Goal: Task Accomplishment & Management: Complete application form

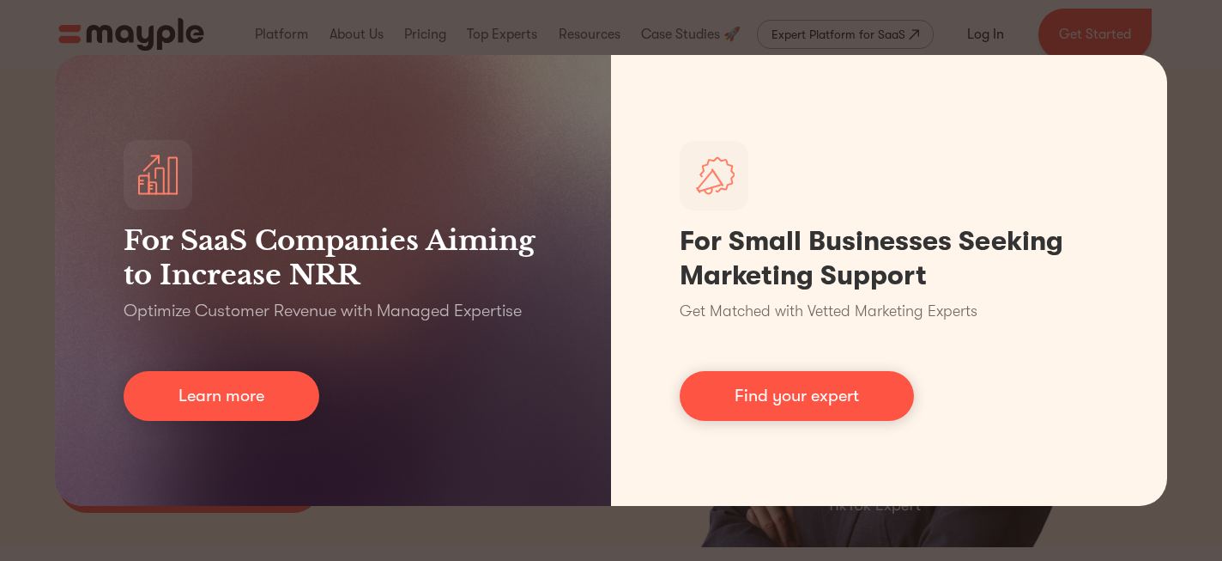
click at [1160, 41] on div "For SaaS Companies Aiming to Increase NRR Optimize Customer Revenue with Manage…" at bounding box center [611, 280] width 1222 height 561
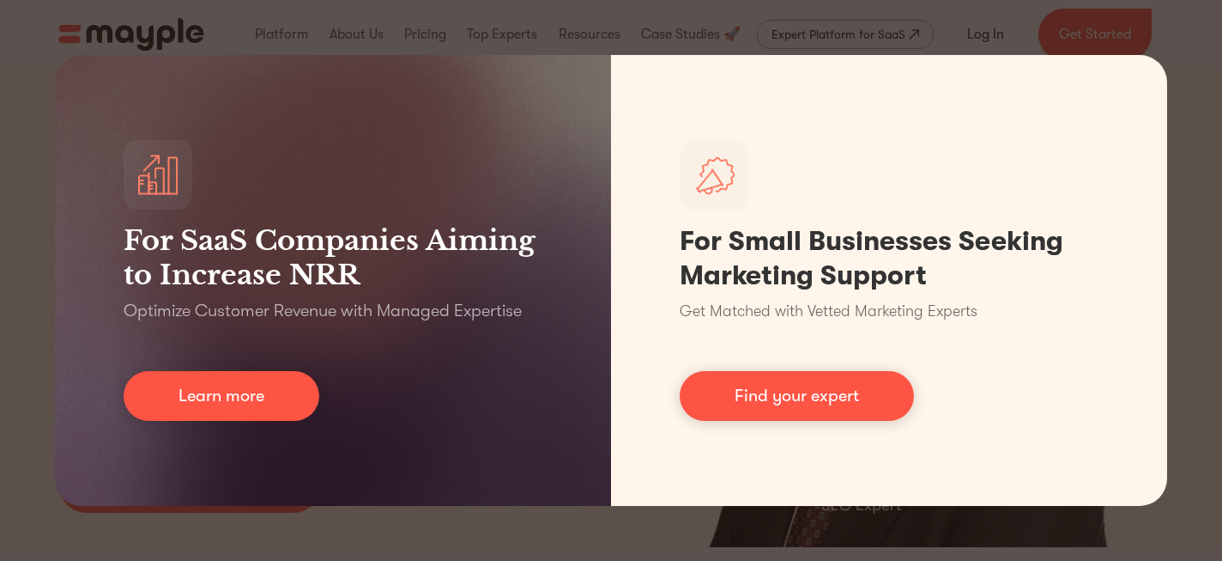
click at [558, 40] on div "For SaaS Companies Aiming to Increase NRR Optimize Customer Revenue with Manage…" at bounding box center [611, 280] width 1222 height 561
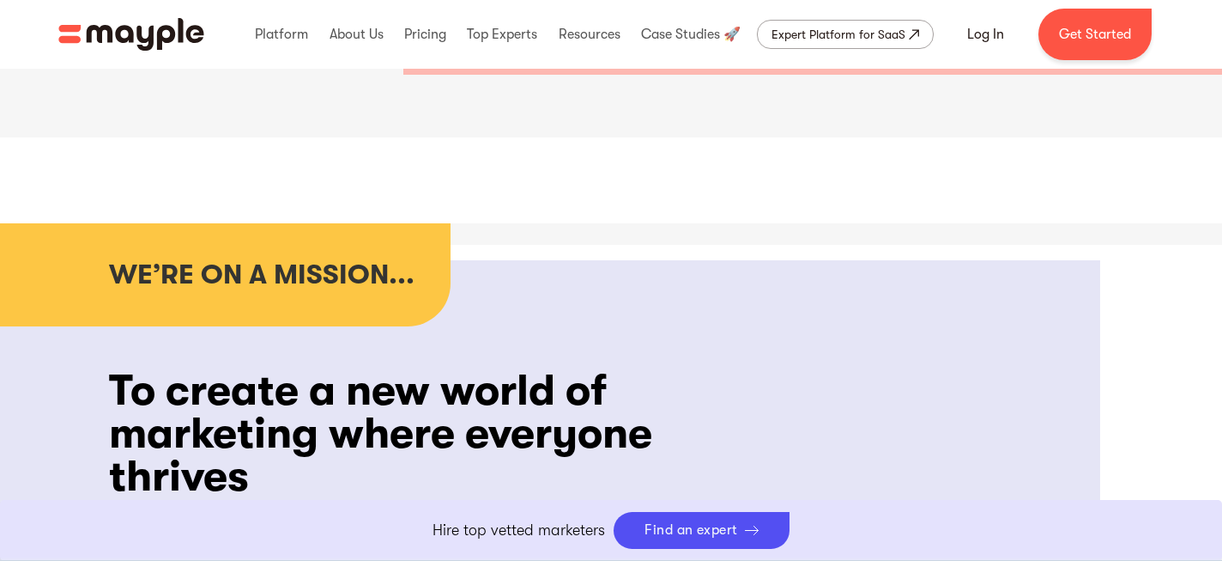
scroll to position [1024, 0]
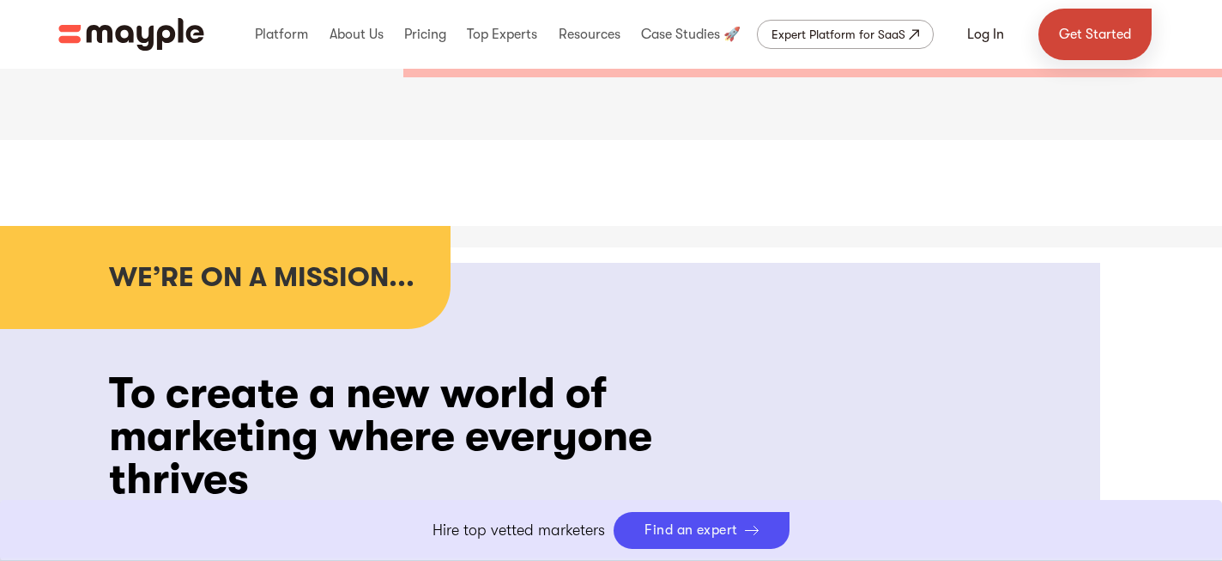
click at [1068, 30] on link "Get Started" at bounding box center [1095, 35] width 113 height 52
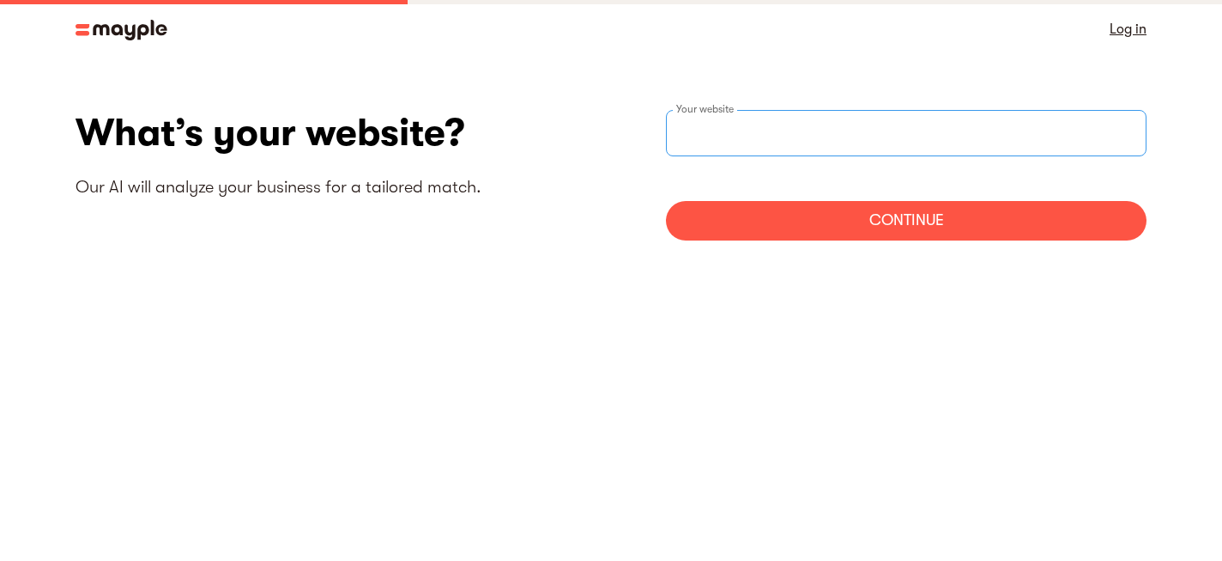
click at [916, 130] on input "text" at bounding box center [906, 133] width 481 height 46
type input "https://theluxemediagroup.com"
click at [886, 229] on div "Continue" at bounding box center [906, 220] width 481 height 39
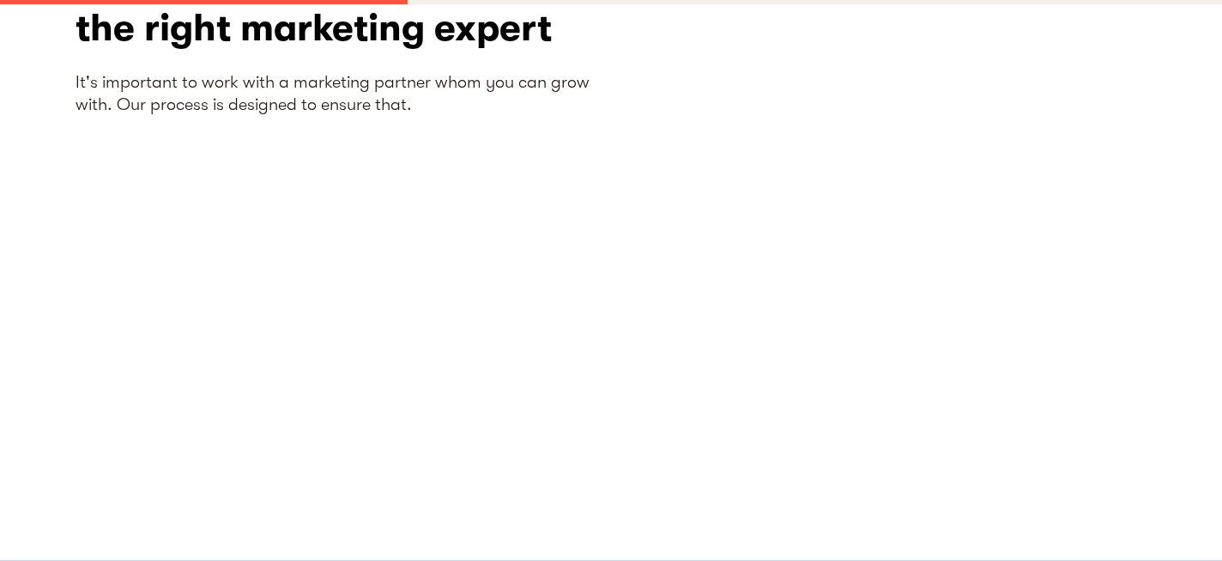
scroll to position [150, 0]
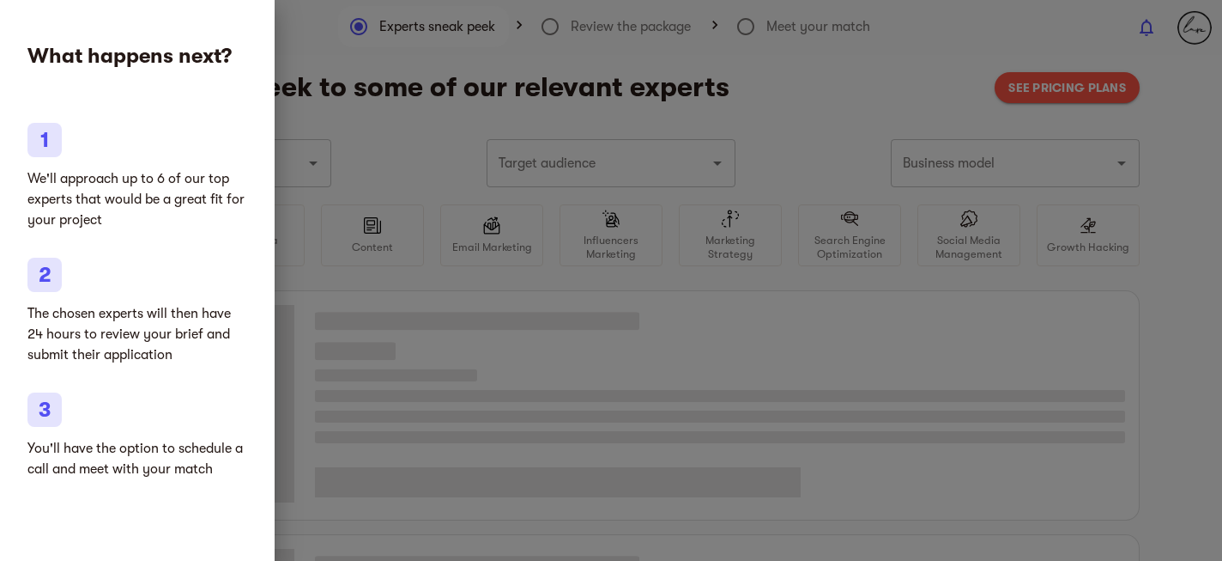
type input "Marketing agencies"
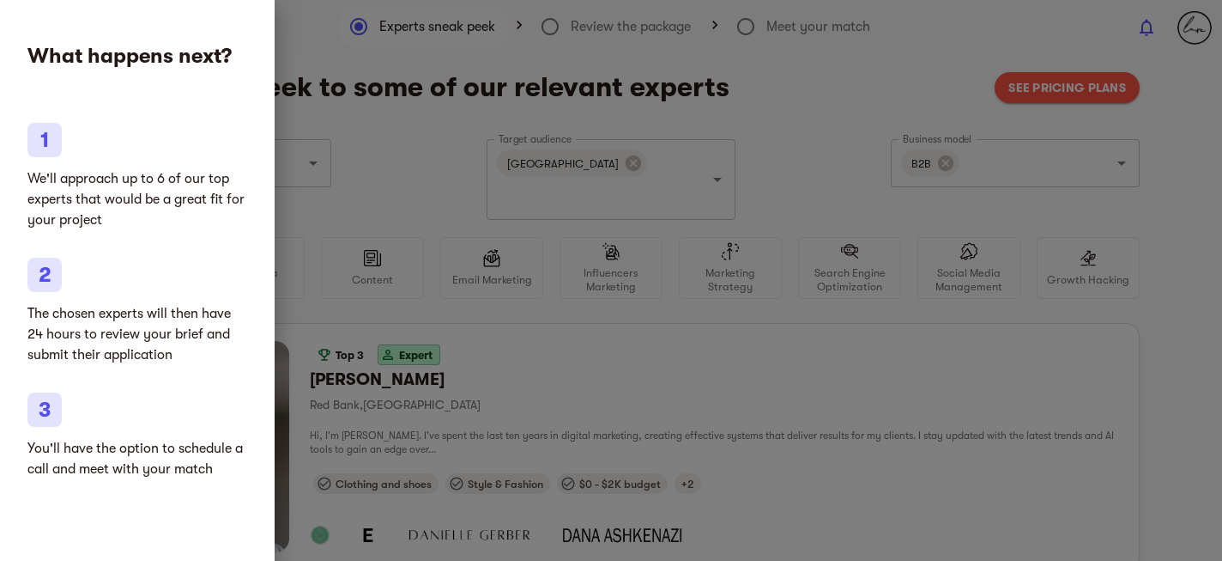
click at [329, 173] on div at bounding box center [611, 280] width 1222 height 561
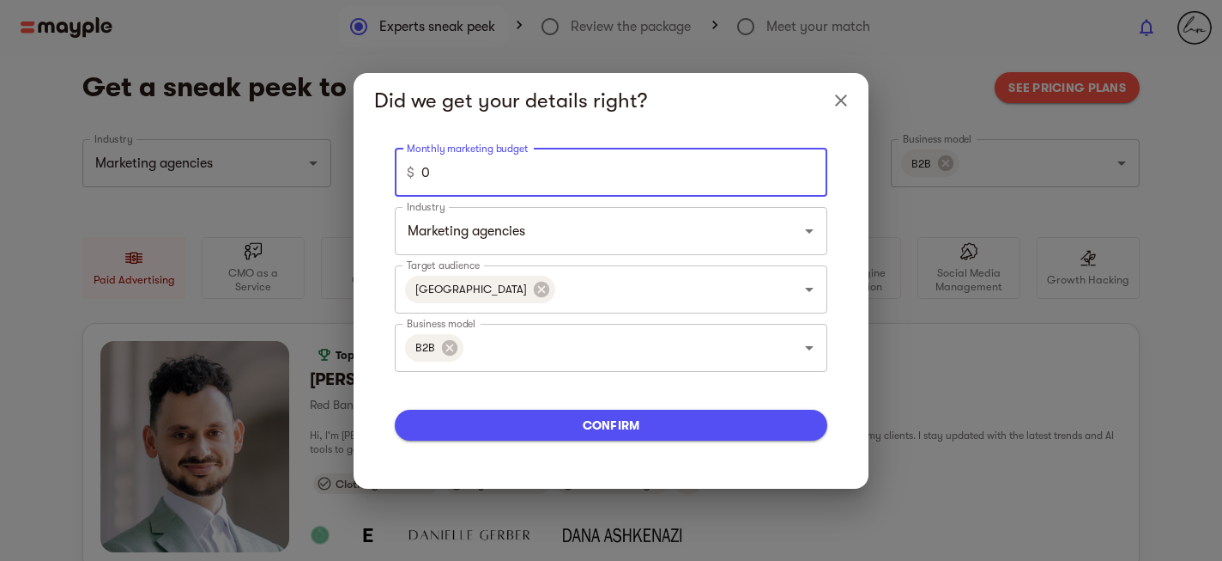
click at [442, 172] on input "0" at bounding box center [624, 172] width 406 height 48
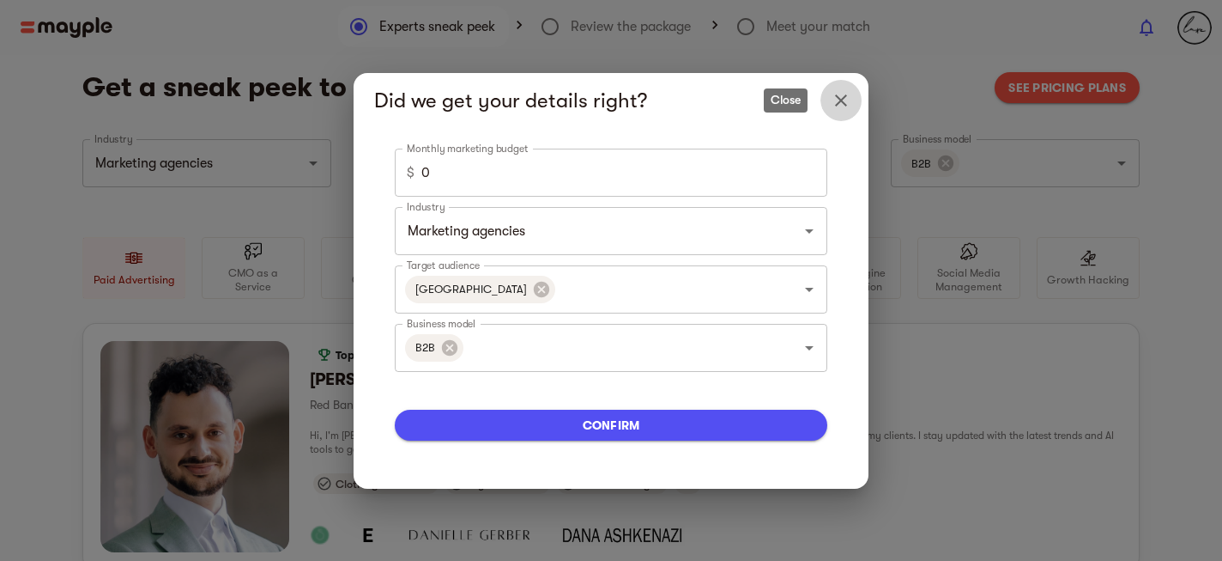
click at [839, 103] on icon "Close" at bounding box center [841, 100] width 21 height 21
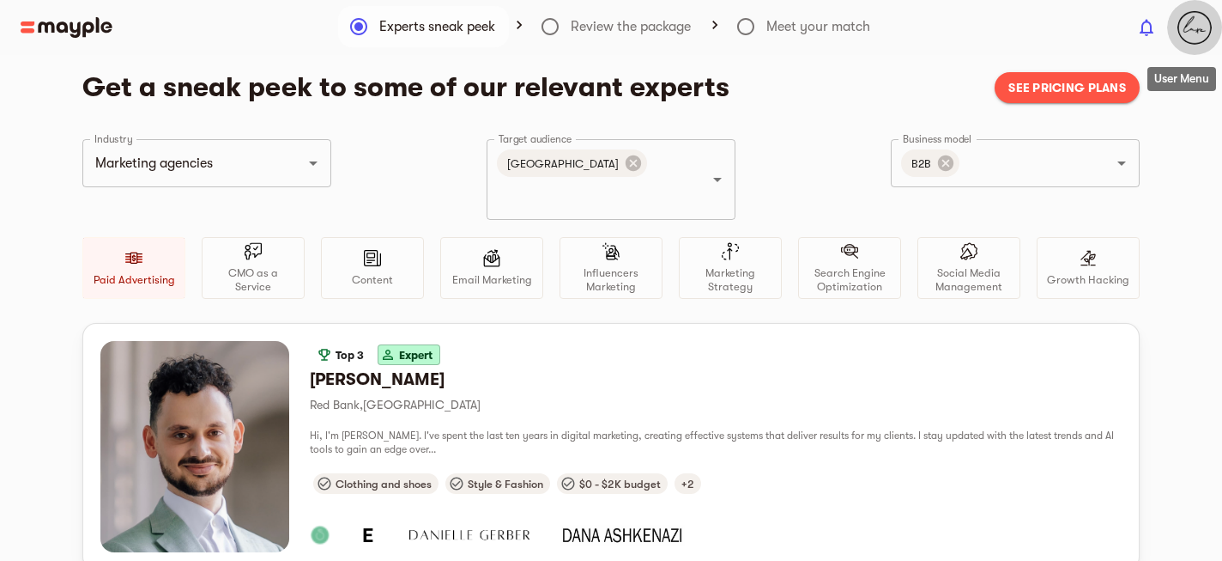
click at [1188, 25] on img "button" at bounding box center [1195, 27] width 34 height 34
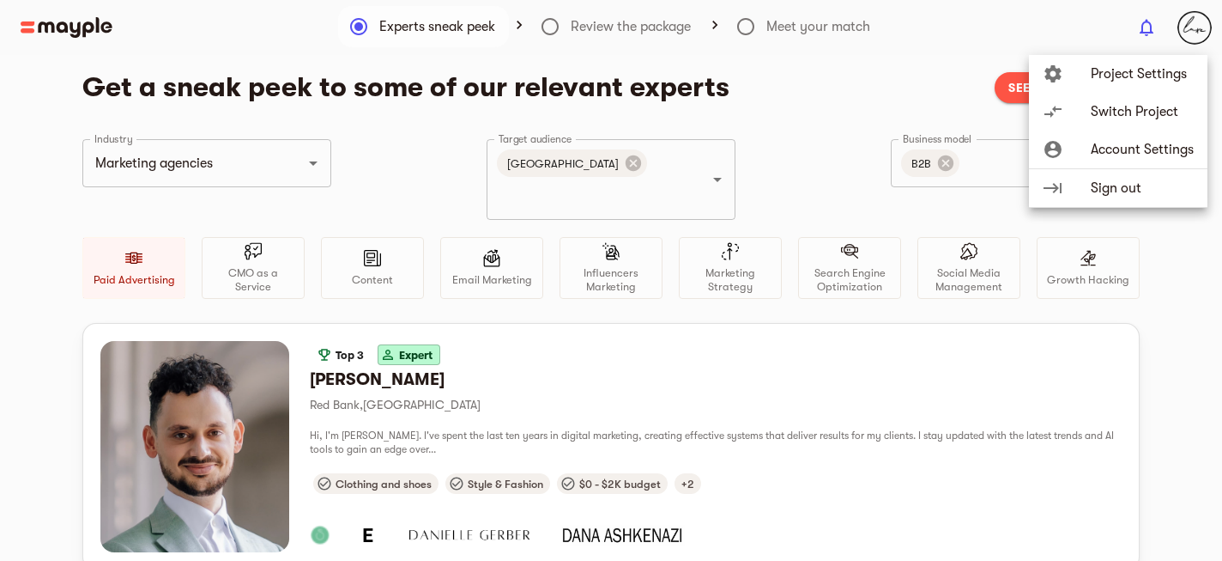
click at [1151, 27] on div at bounding box center [611, 280] width 1222 height 561
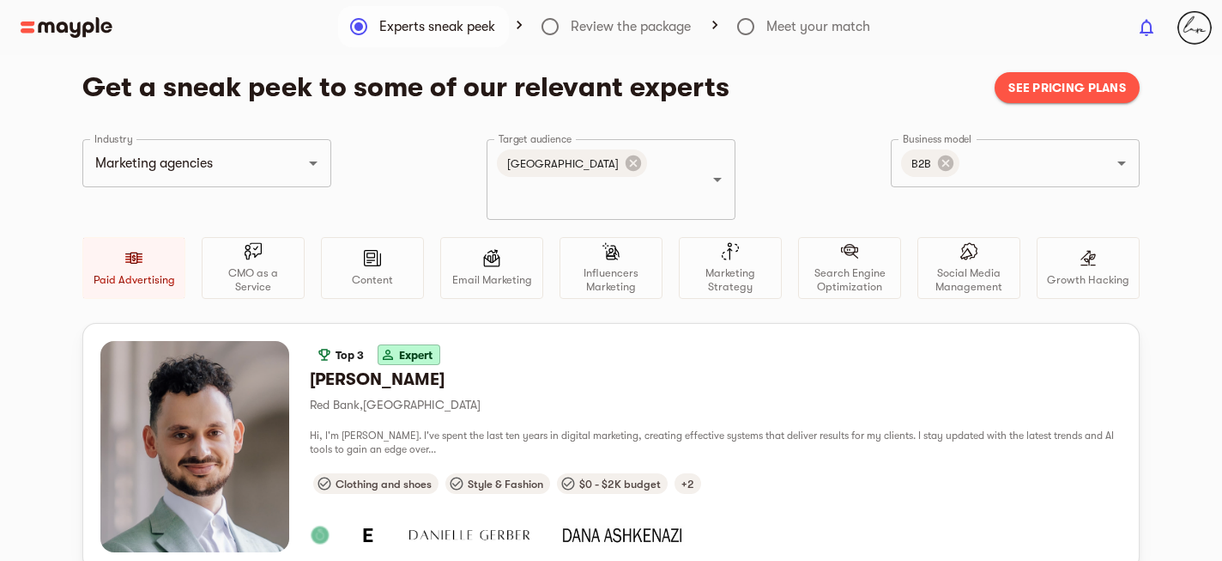
click at [1151, 27] on div "settings Project Settings compare_arrows Switch Project account_circle Account …" at bounding box center [611, 280] width 1222 height 561
click at [64, 18] on img at bounding box center [67, 27] width 92 height 21
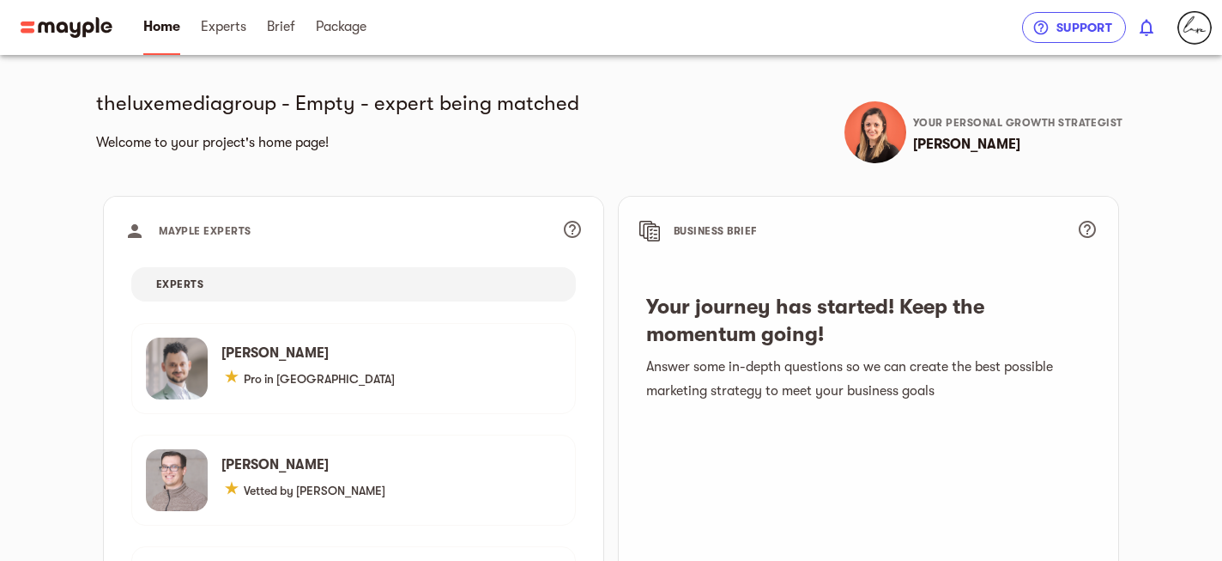
click at [1034, 19] on icon "button" at bounding box center [1041, 27] width 17 height 17
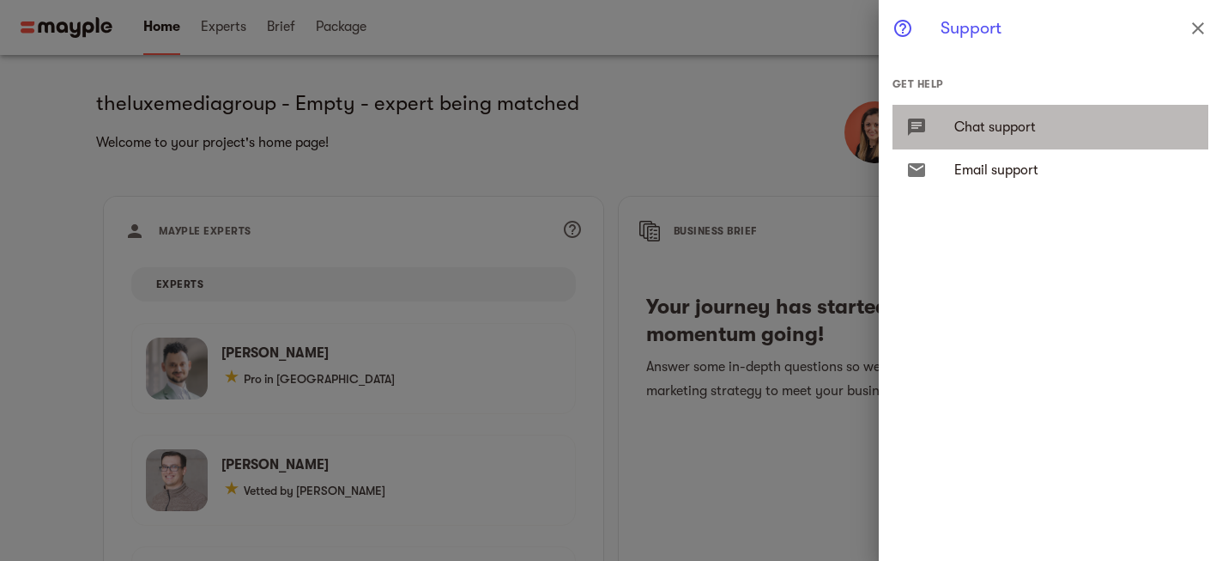
click at [988, 124] on span "Chat support" at bounding box center [1074, 127] width 240 height 21
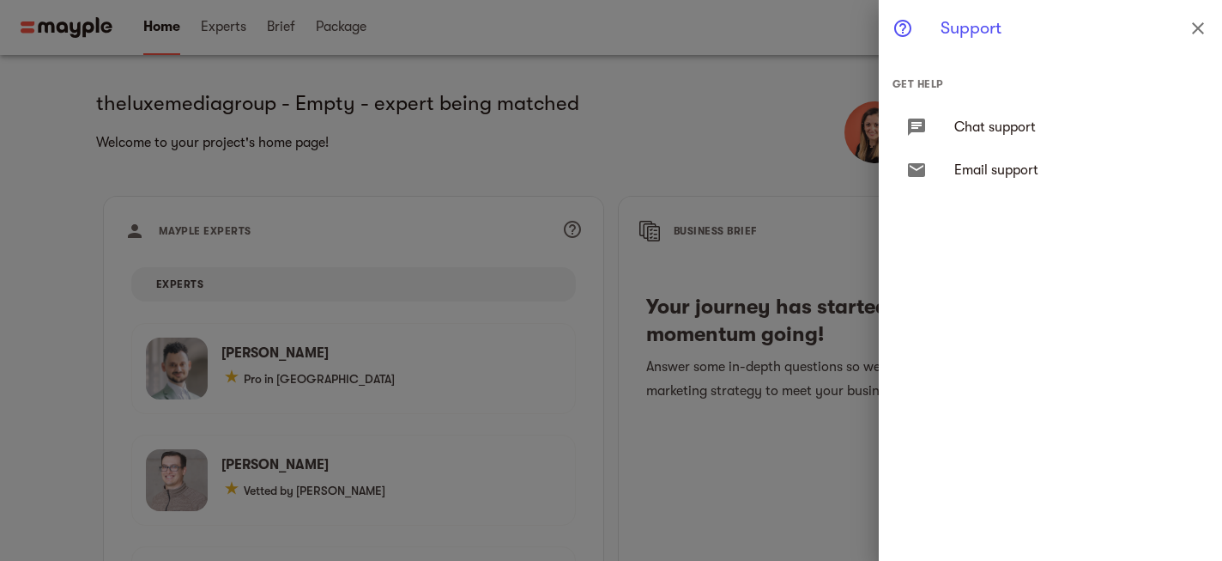
click at [940, 134] on div at bounding box center [930, 127] width 48 height 21
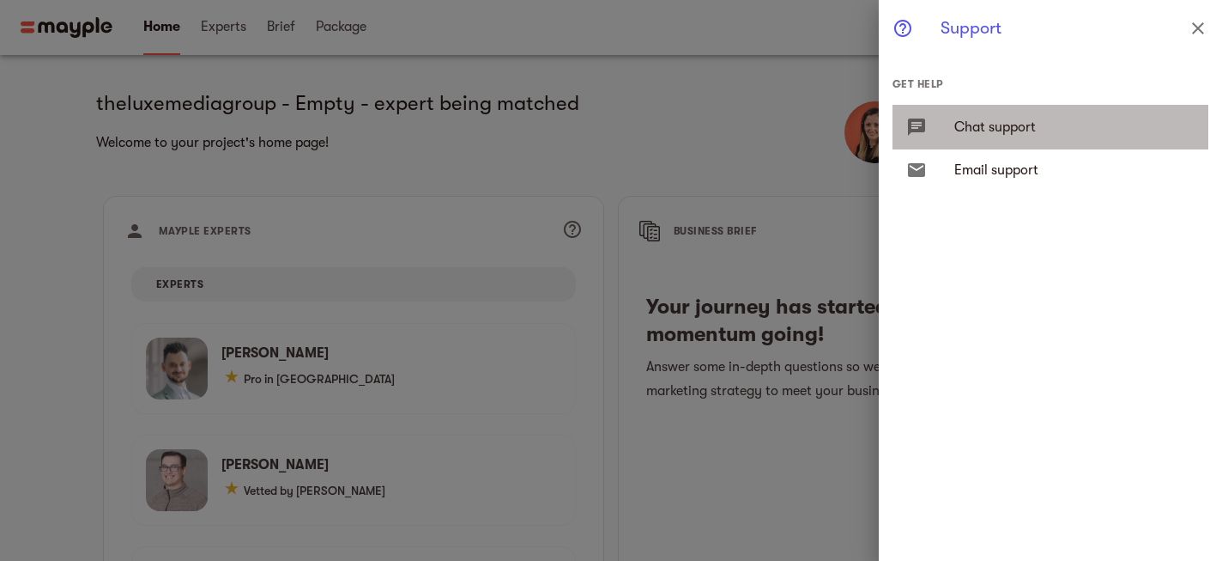
click at [920, 125] on icon at bounding box center [916, 127] width 21 height 21
click at [913, 133] on icon at bounding box center [916, 127] width 21 height 21
click at [1001, 130] on span "Chat support" at bounding box center [1074, 127] width 240 height 21
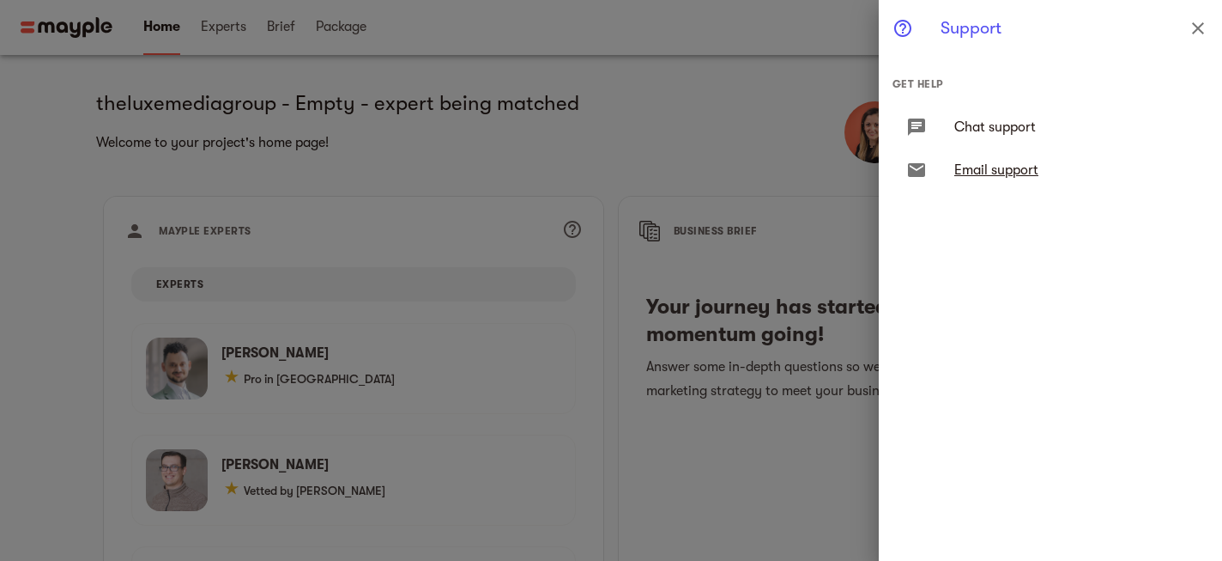
click at [916, 173] on icon at bounding box center [916, 170] width 17 height 14
click at [958, 37] on h6 "Support" at bounding box center [1061, 28] width 240 height 22
click at [1199, 27] on icon "close" at bounding box center [1198, 28] width 21 height 21
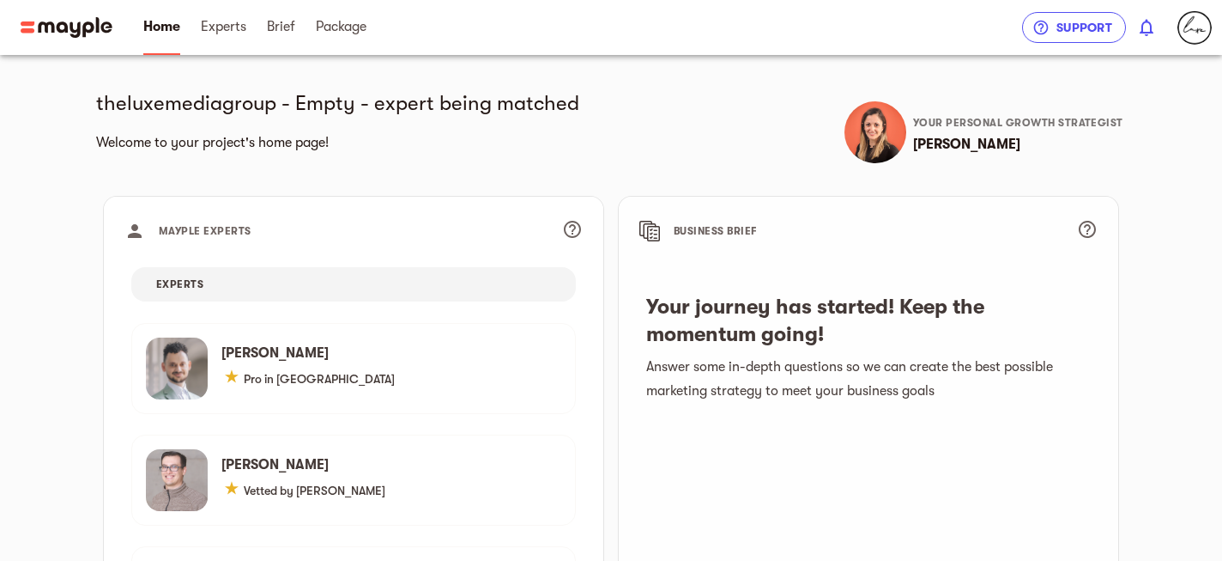
click at [1101, 28] on span "Support" at bounding box center [1074, 27] width 76 height 21
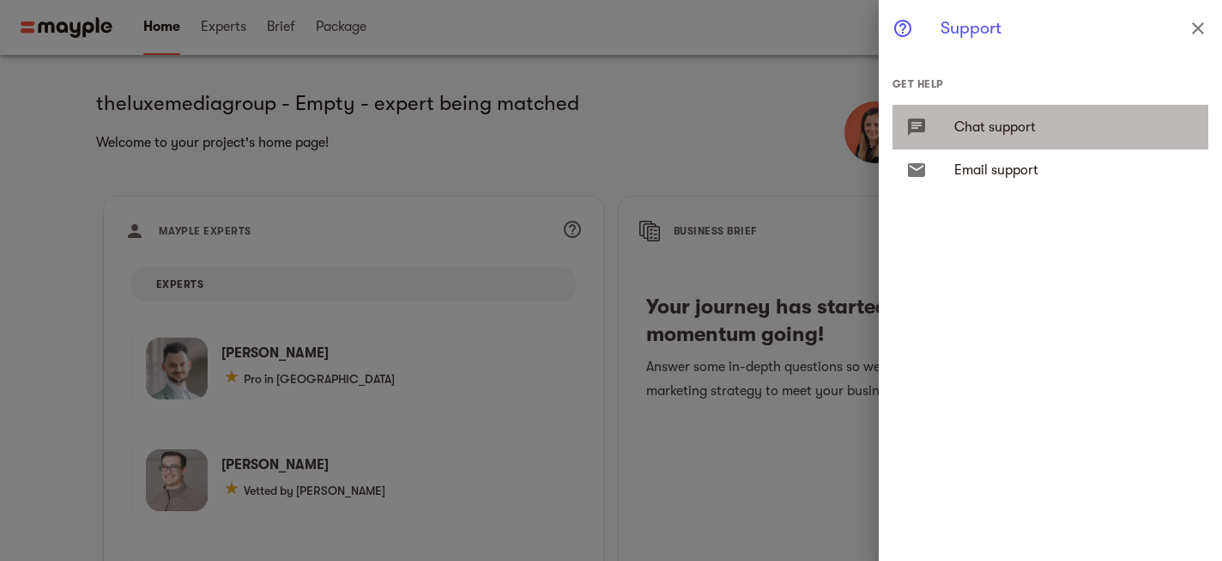
click at [945, 133] on div at bounding box center [930, 127] width 48 height 21
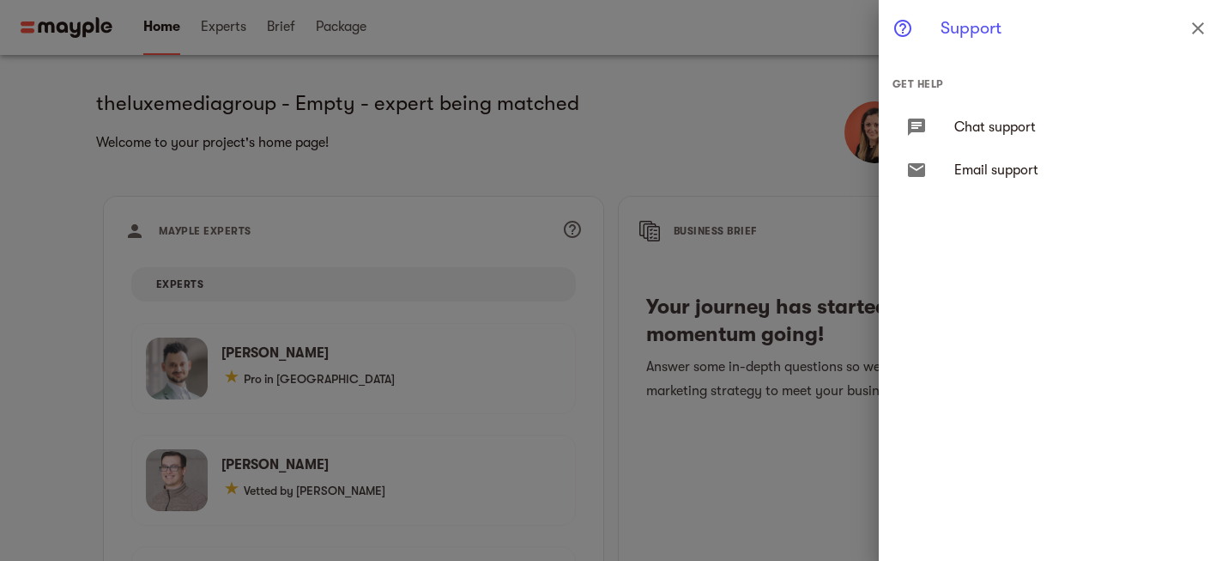
click at [863, 130] on div at bounding box center [611, 280] width 1222 height 561
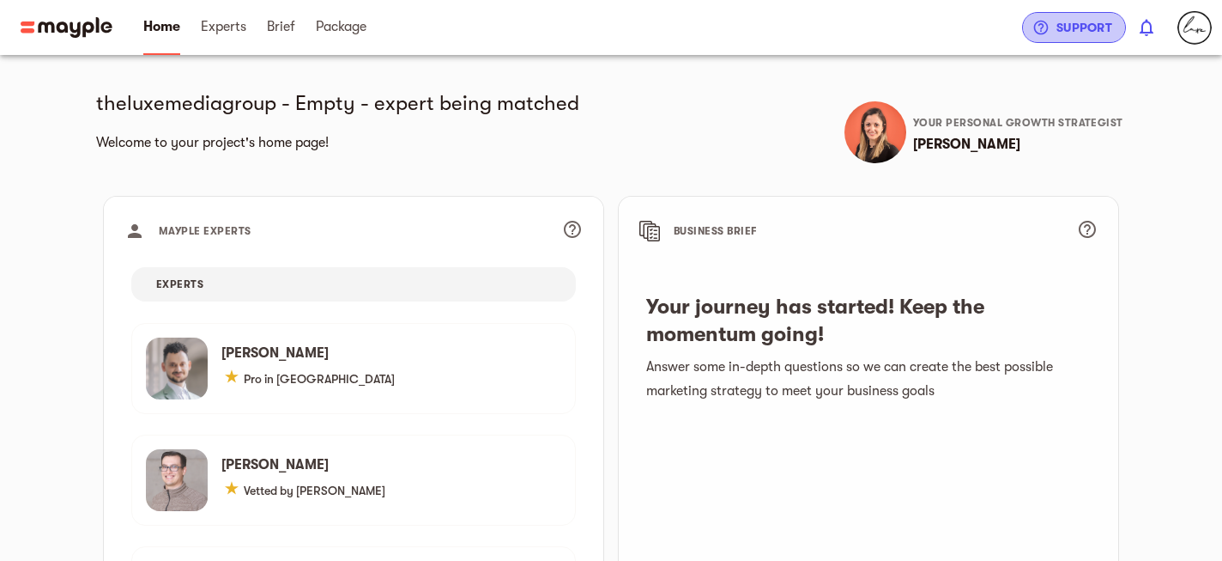
click at [1049, 23] on icon "button" at bounding box center [1041, 27] width 17 height 17
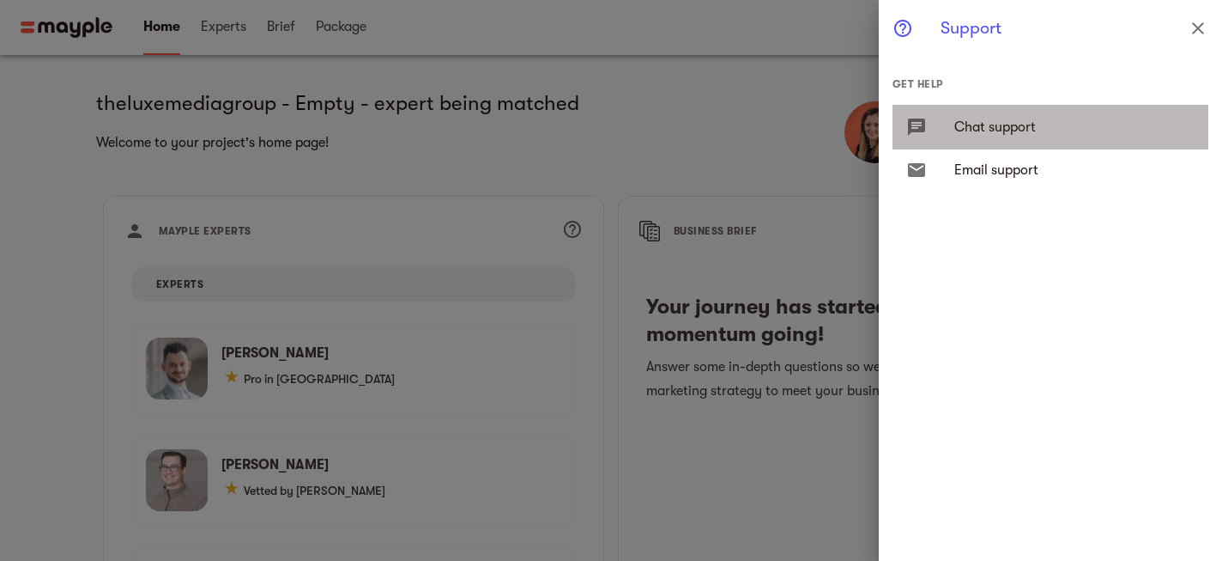
click at [919, 122] on icon at bounding box center [916, 127] width 21 height 21
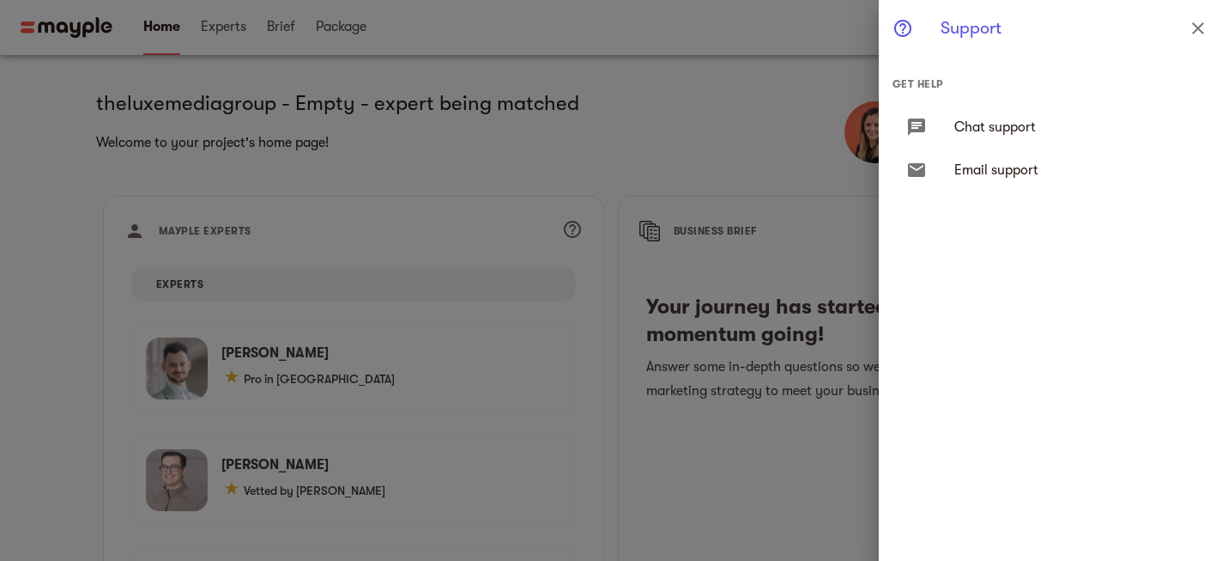
click at [827, 133] on div at bounding box center [611, 280] width 1222 height 561
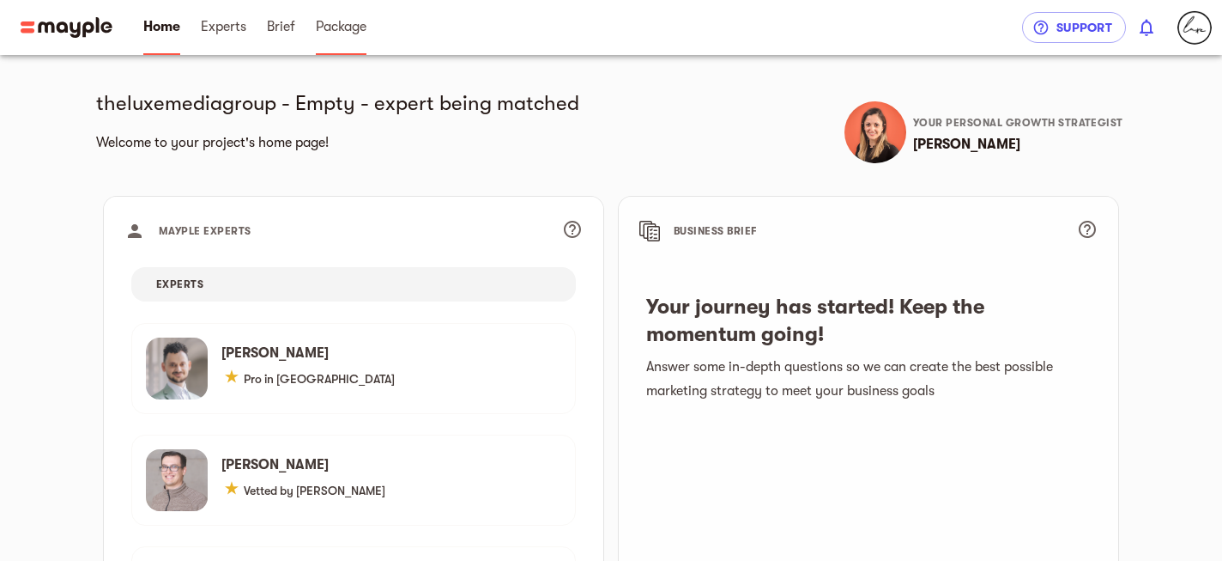
click at [341, 30] on span "Package" at bounding box center [341, 26] width 51 height 21
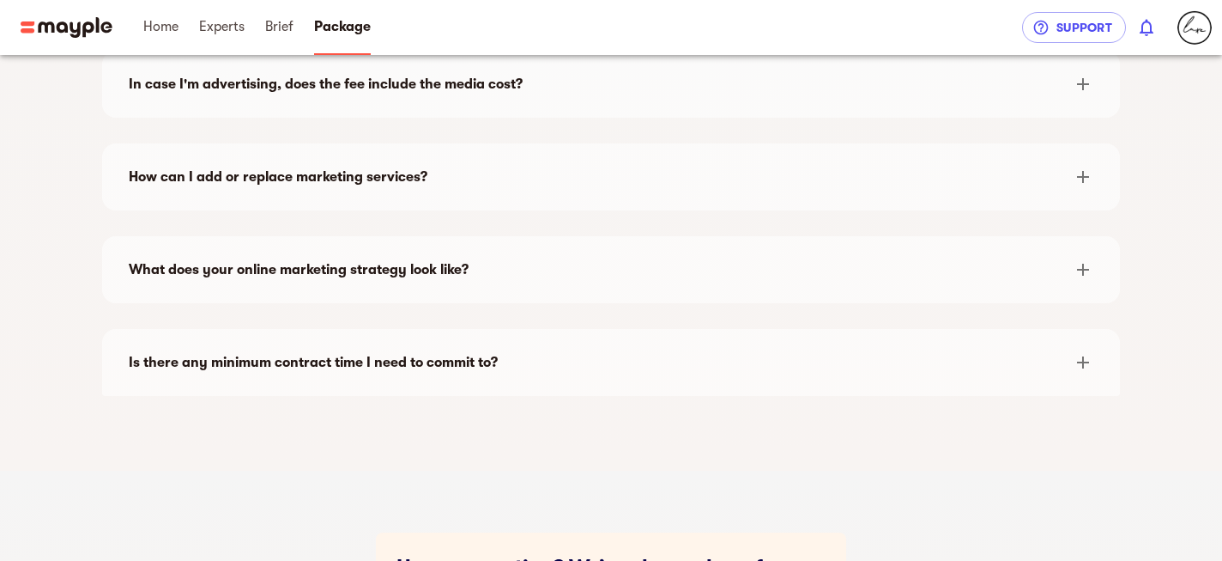
scroll to position [3569, 0]
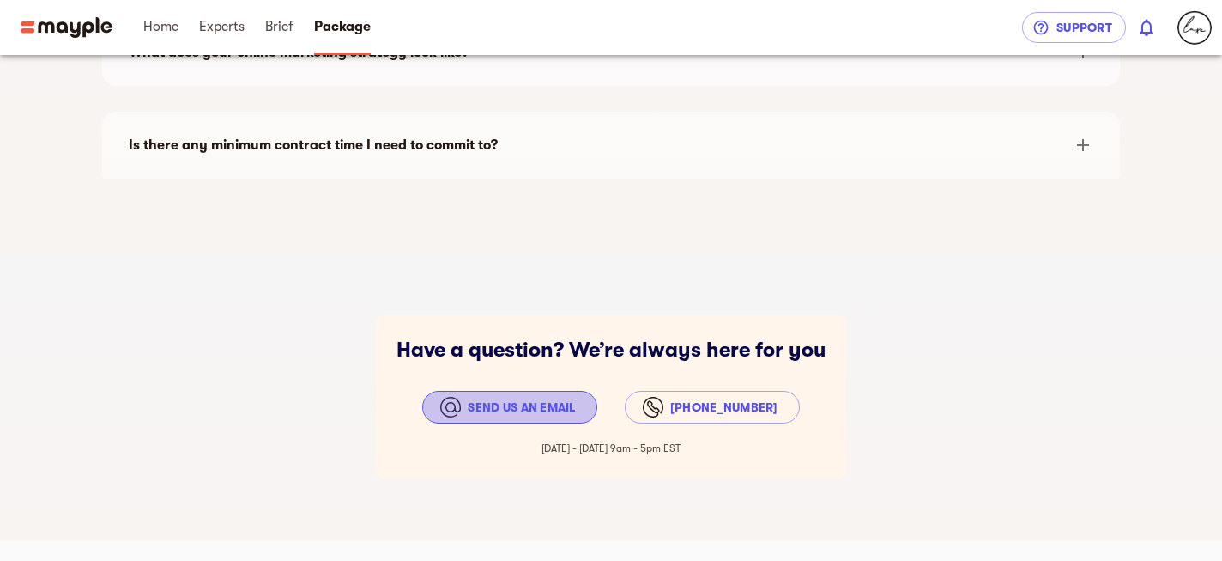
click at [538, 400] on span "Send us an email" at bounding box center [509, 407] width 131 height 21
